Goal: Task Accomplishment & Management: Use online tool/utility

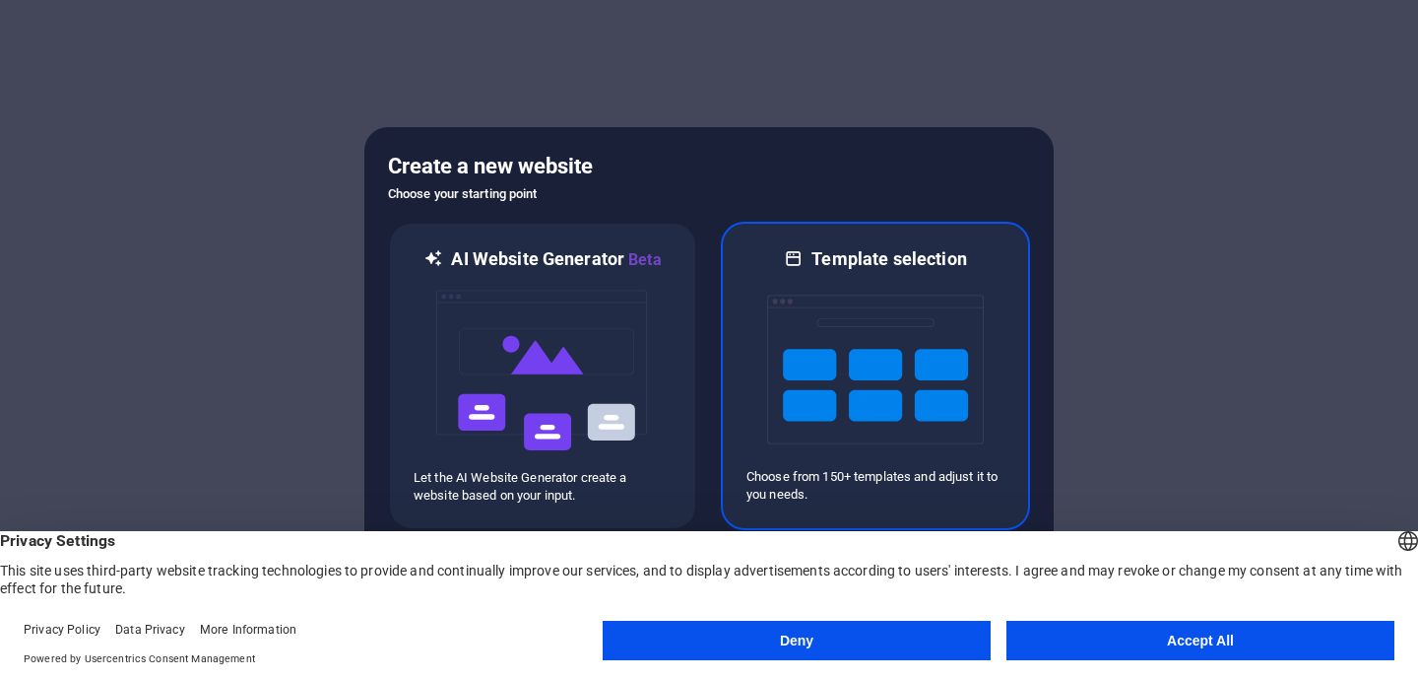
click at [867, 291] on img at bounding box center [875, 369] width 217 height 197
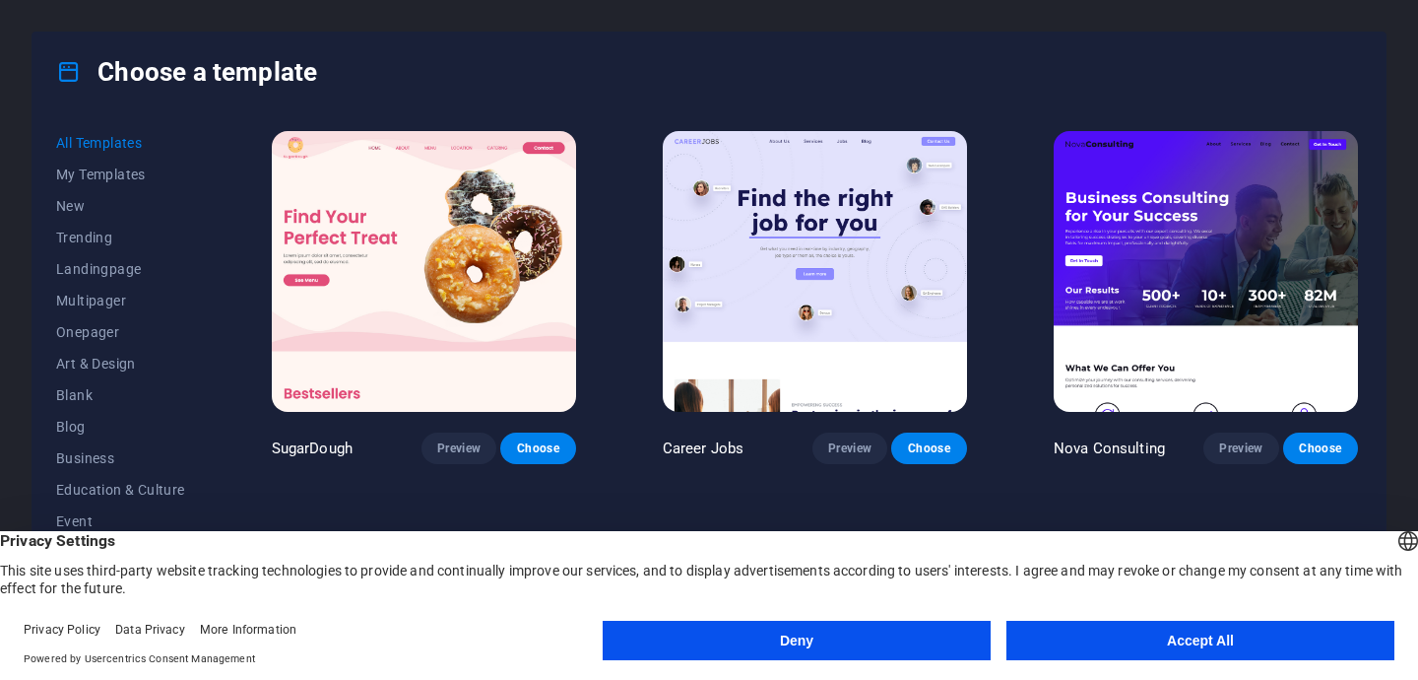
click at [380, 210] on img at bounding box center [424, 271] width 304 height 281
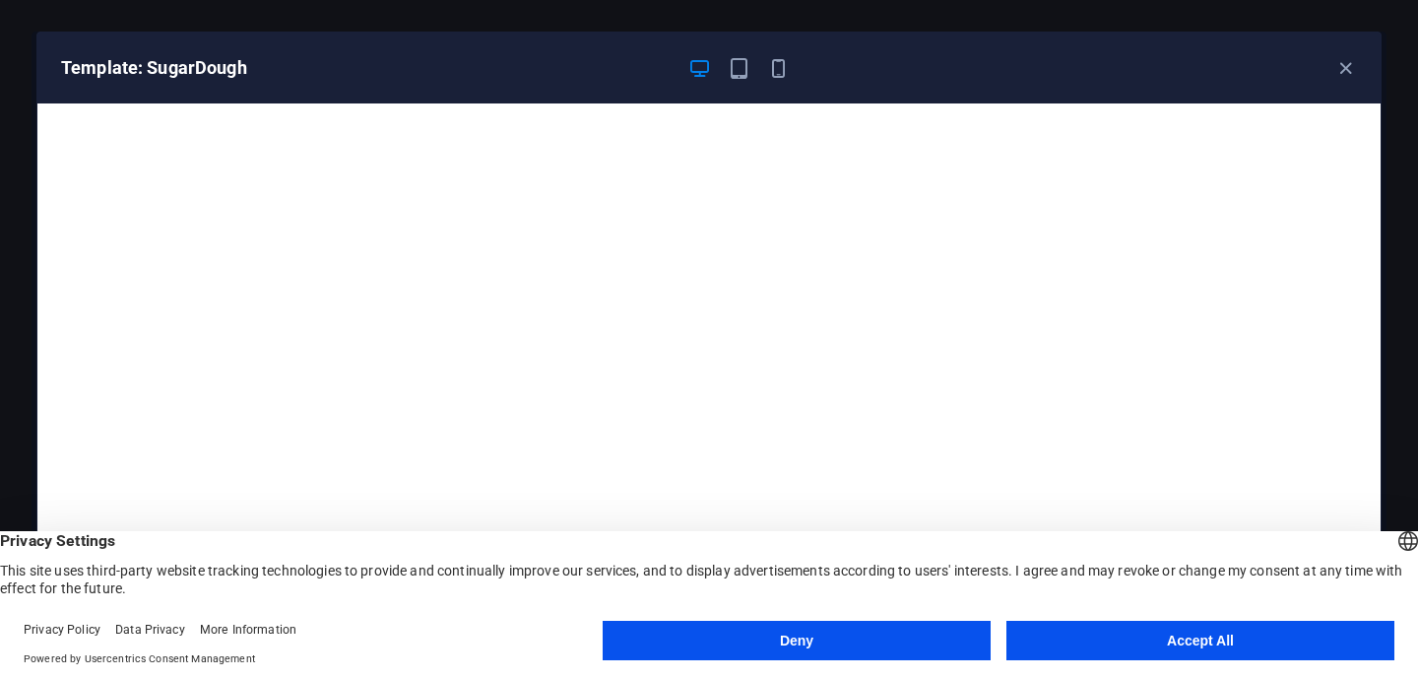
scroll to position [4, 0]
click at [1120, 648] on button "Accept All" at bounding box center [1201, 640] width 388 height 39
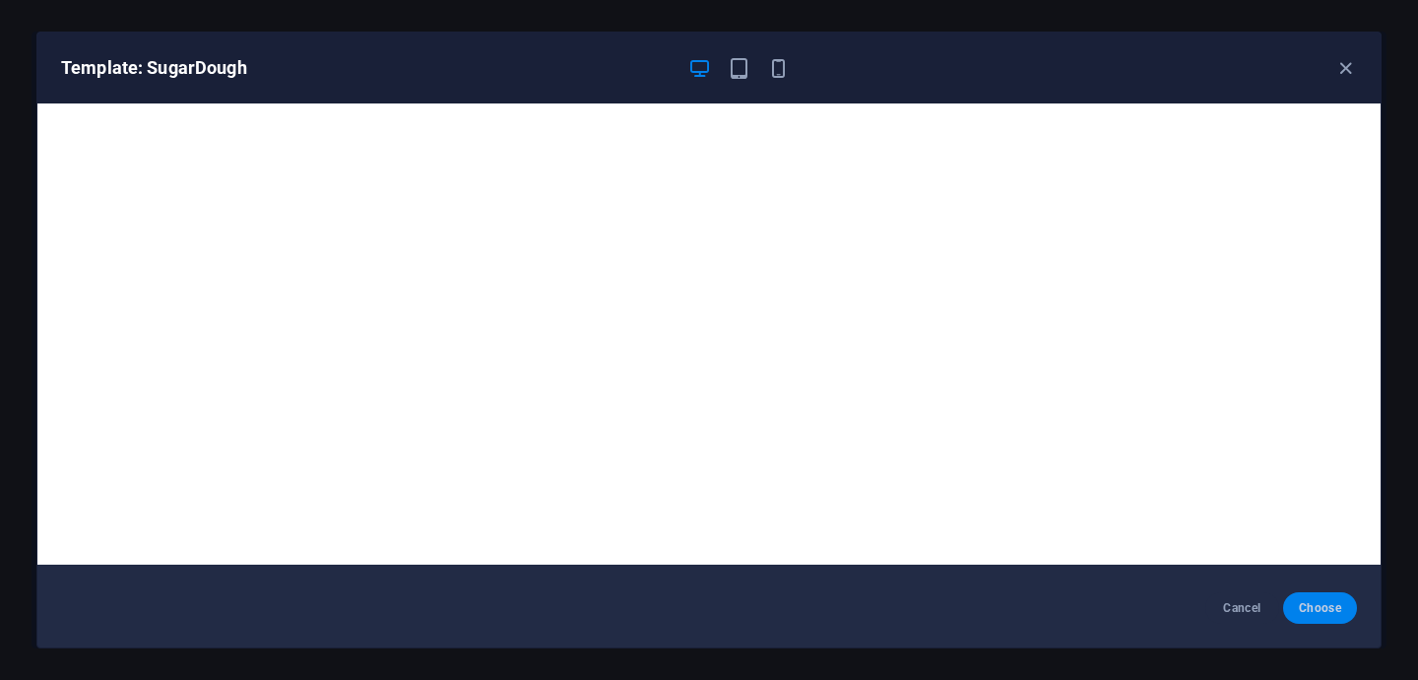
click at [1342, 606] on button "Choose" at bounding box center [1320, 608] width 74 height 32
